Goal: Task Accomplishment & Management: Use online tool/utility

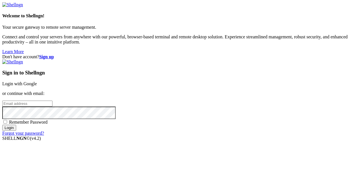
click at [37, 81] on link "Login with Google" at bounding box center [19, 83] width 35 height 5
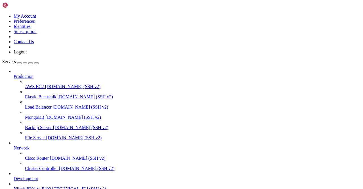
scroll to position [55, 0]
click at [49, 186] on span "Nilesh P301 to P400" at bounding box center [32, 188] width 37 height 5
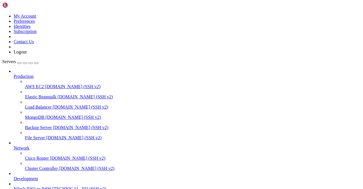
scroll to position [24313, 0]
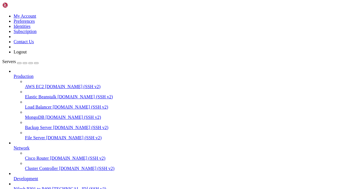
scroll to position [10442, 0]
